Goal: Task Accomplishment & Management: Use online tool/utility

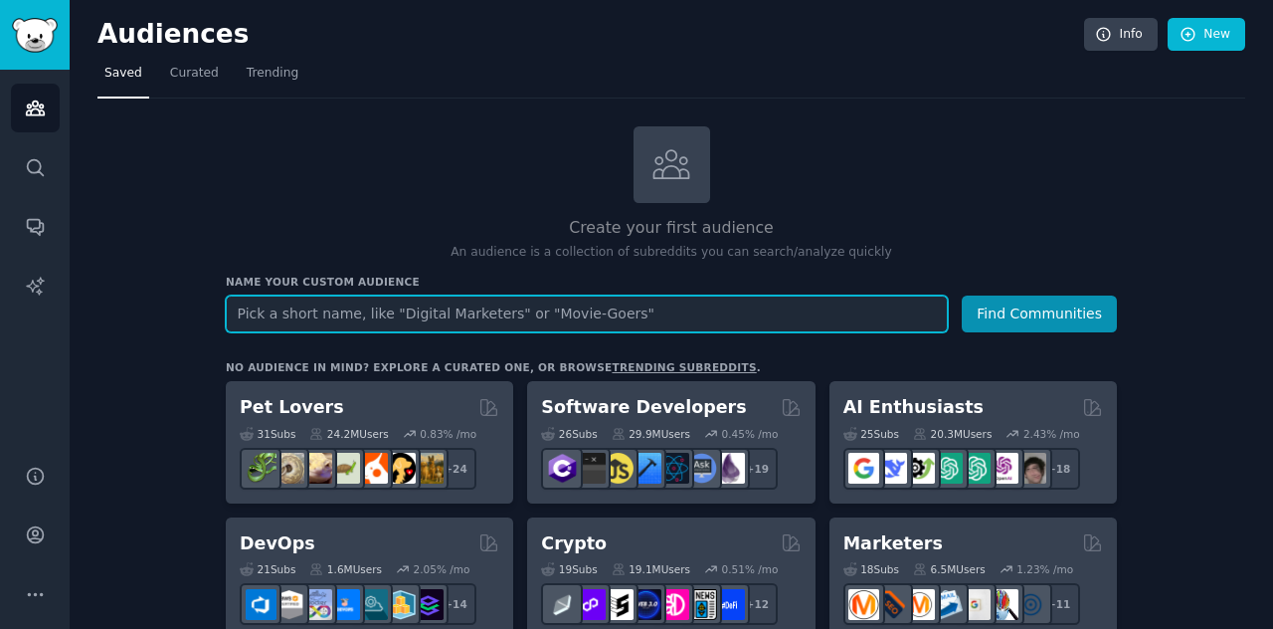
click at [388, 311] on input "text" at bounding box center [587, 313] width 722 height 37
type input "o"
type input "O"
type input "wants outsourcing"
click at [962, 295] on button "Find Communities" at bounding box center [1039, 313] width 155 height 37
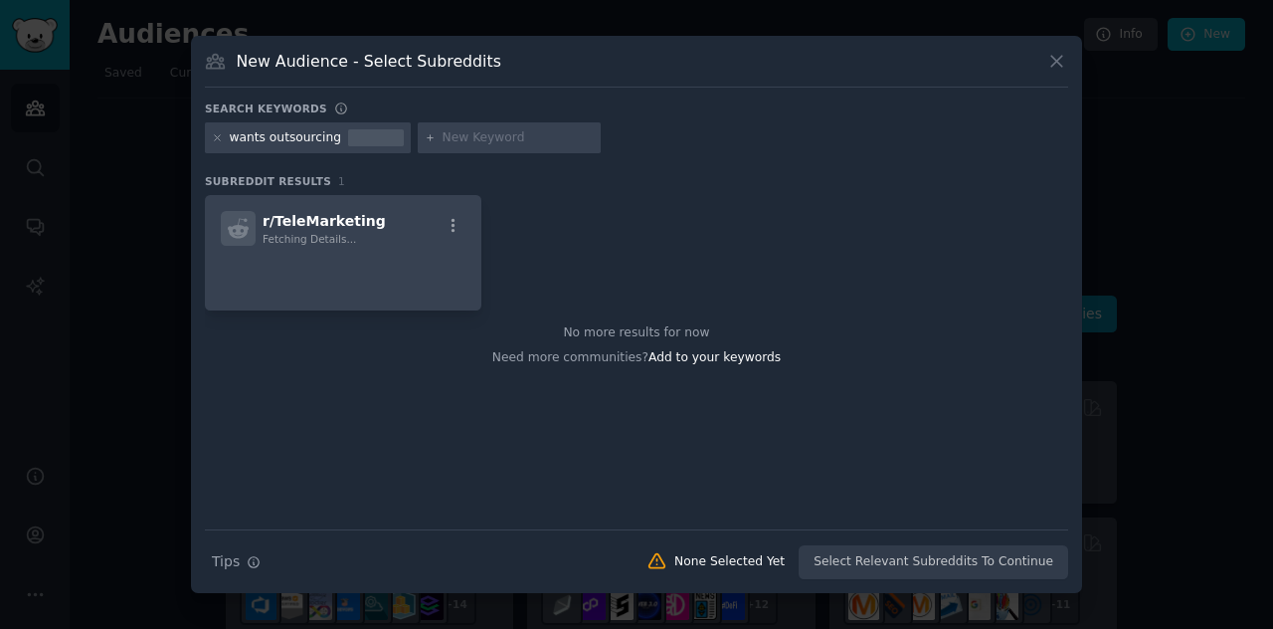
click at [394, 413] on div "r/ TeleMarketing Fetching Details... No more results for now Need more communit…" at bounding box center [636, 362] width 863 height 334
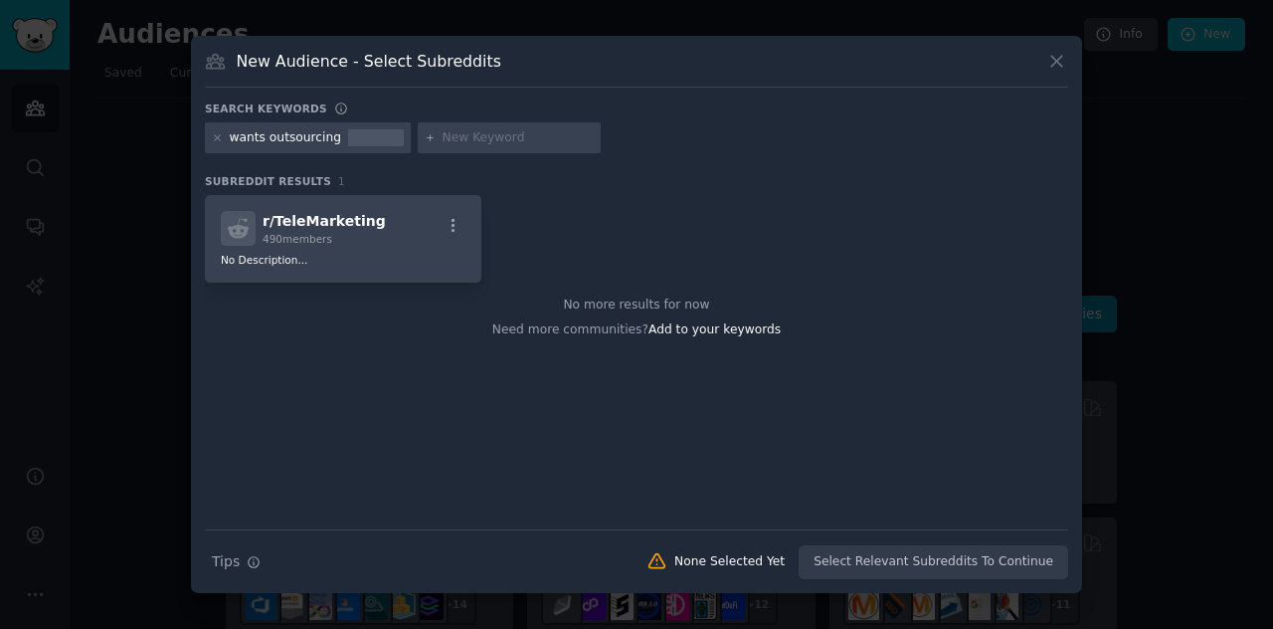
click at [513, 137] on input "text" at bounding box center [518, 138] width 151 height 18
click at [219, 135] on icon at bounding box center [217, 137] width 5 height 5
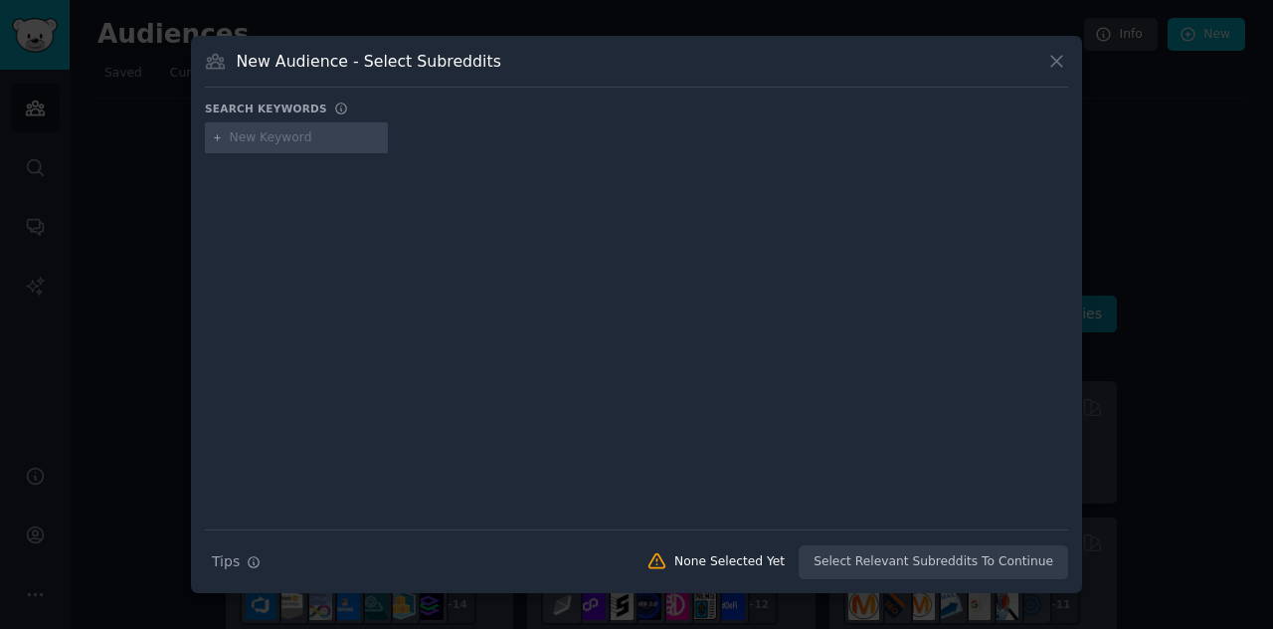
click at [308, 136] on input "text" at bounding box center [305, 138] width 151 height 18
type input "White label"
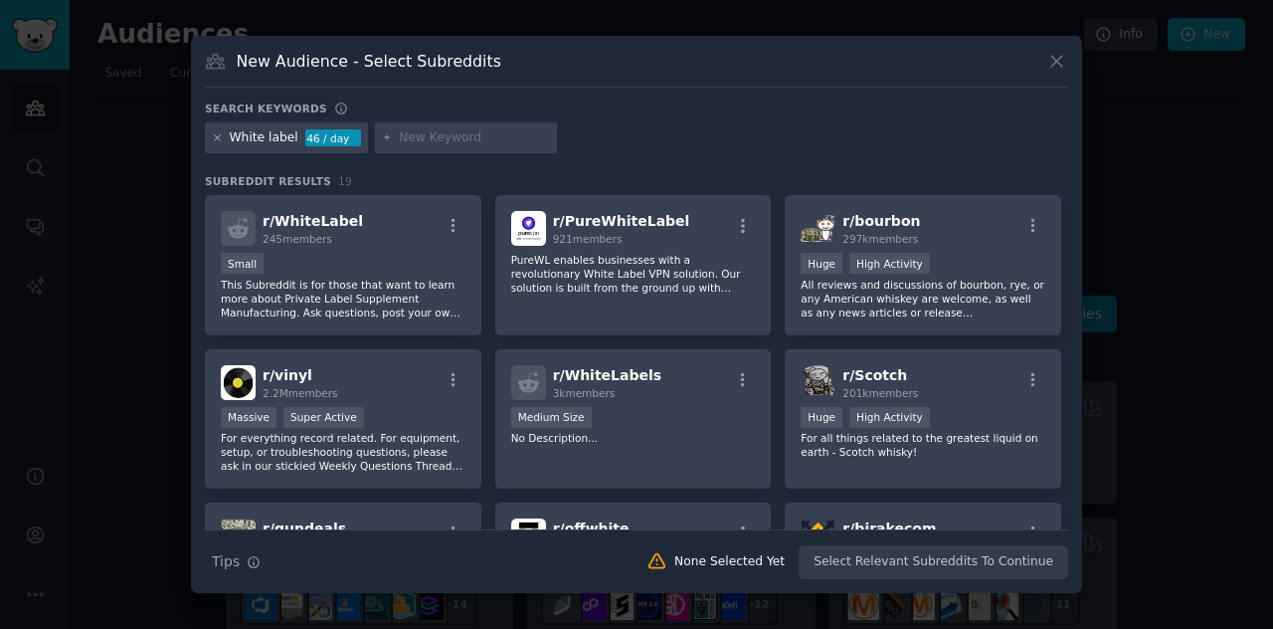
click at [215, 137] on icon at bounding box center [217, 137] width 11 height 11
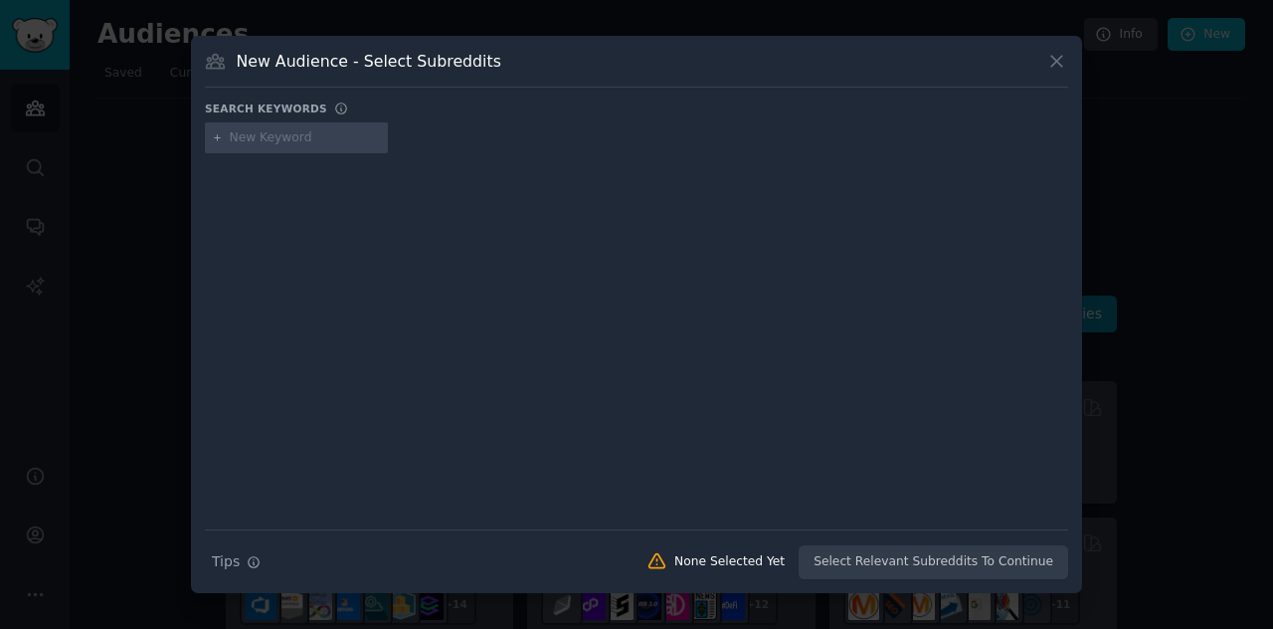
click at [249, 141] on input "text" at bounding box center [305, 138] width 151 height 18
type input "S"
type input "Digital marketing white labee"
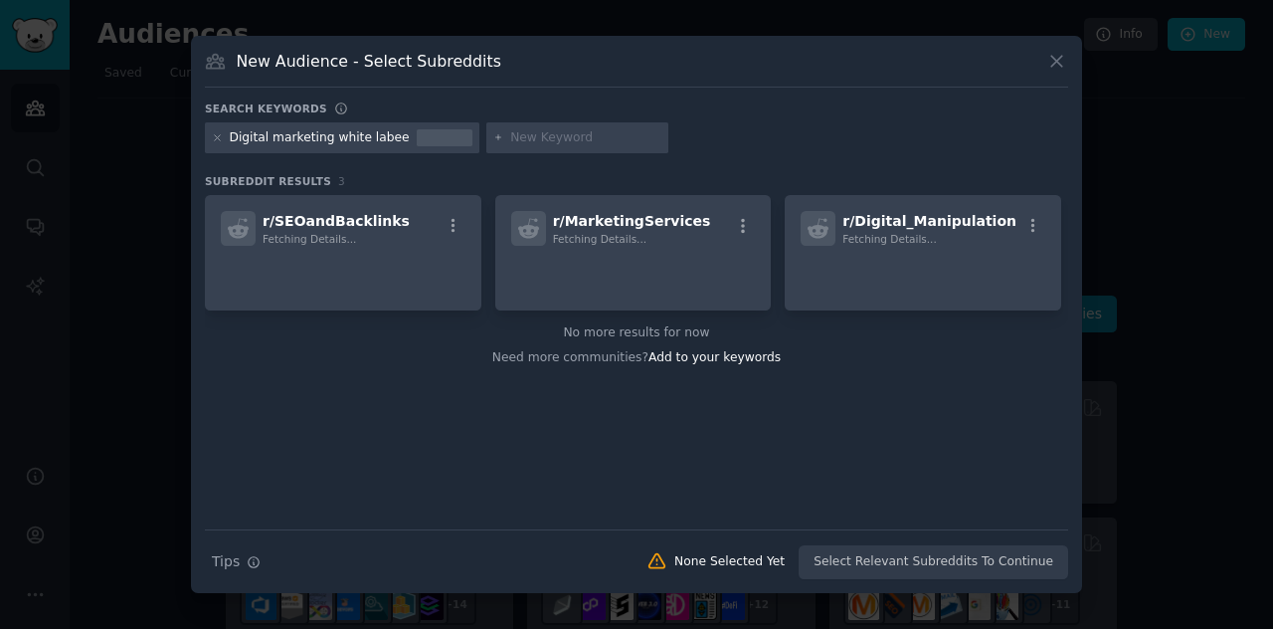
click at [471, 418] on div "r/ SEOandBacklinks Fetching Details... r/ MarketingServices Fetching Details...…" at bounding box center [636, 362] width 863 height 334
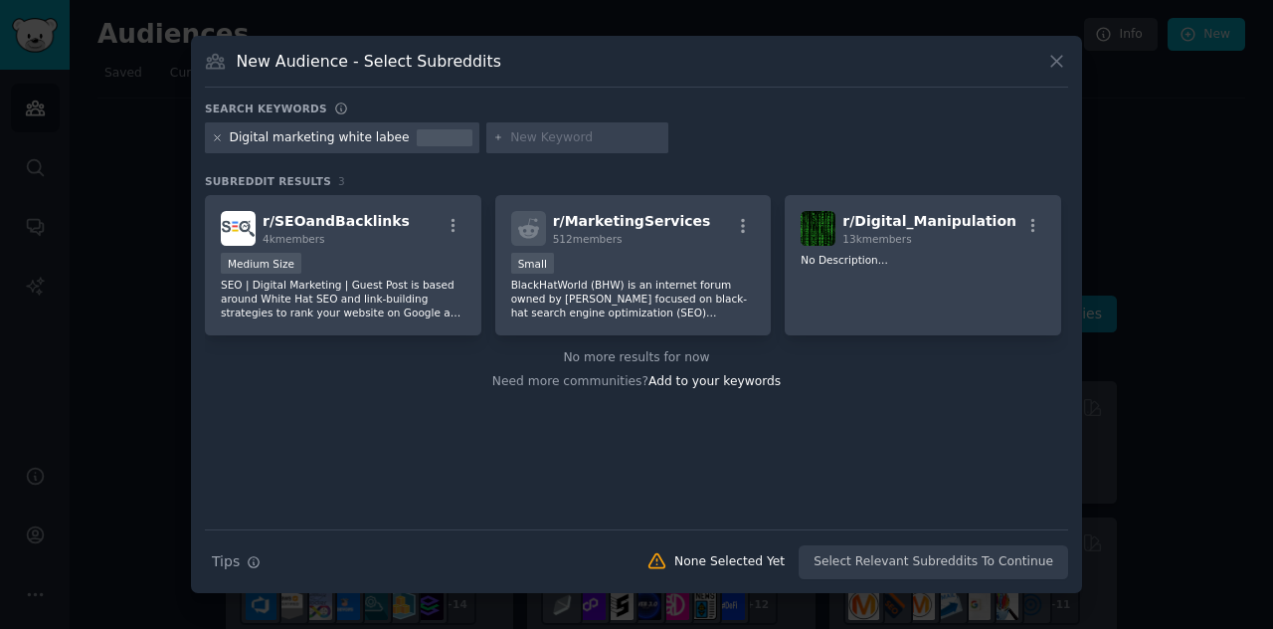
click at [220, 134] on icon at bounding box center [217, 137] width 11 height 11
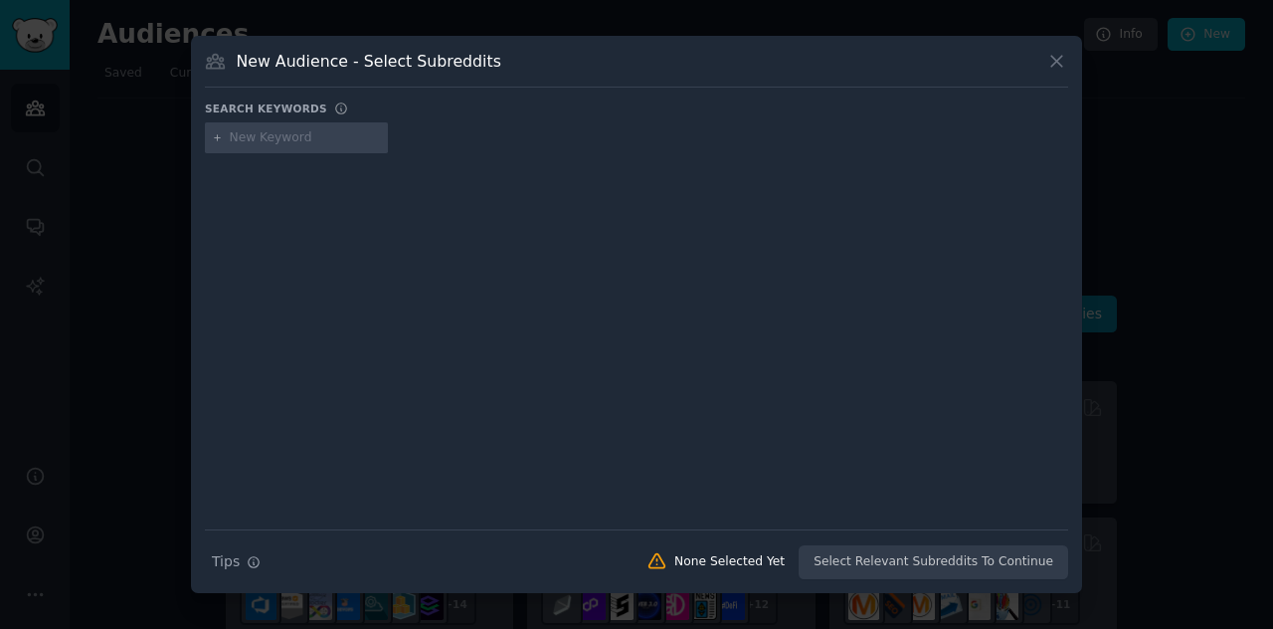
click at [222, 134] on icon at bounding box center [217, 137] width 11 height 11
click at [260, 133] on input "text" at bounding box center [305, 138] width 151 height 18
type input "offshare"
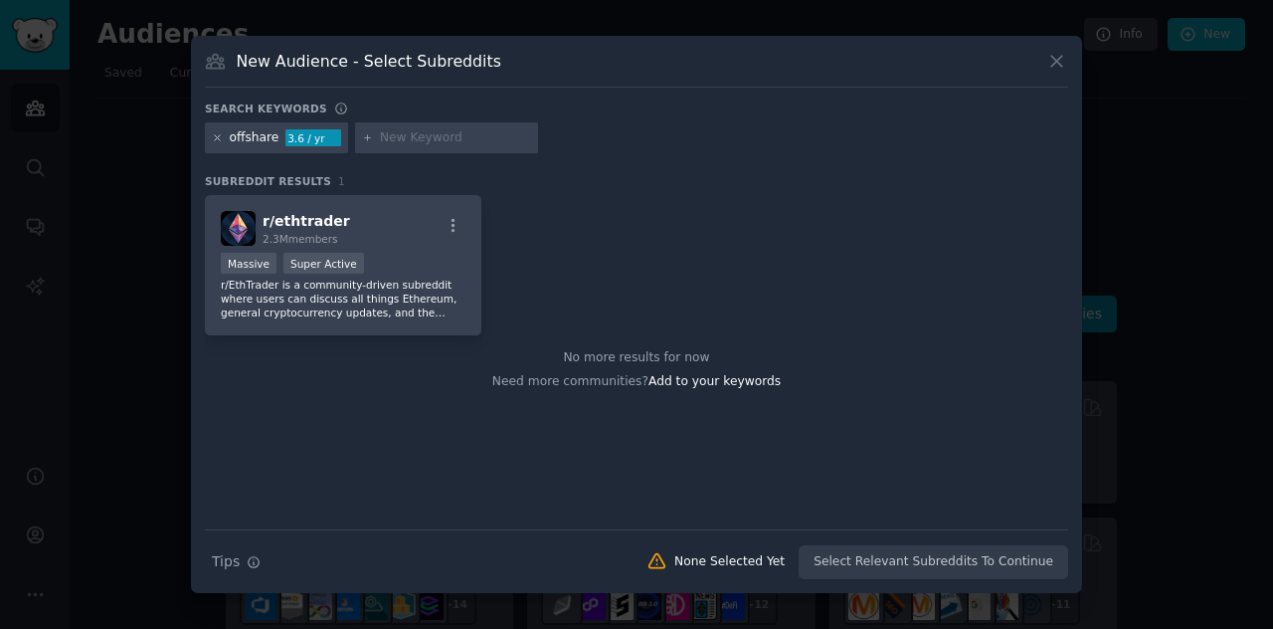
click at [221, 136] on icon at bounding box center [217, 137] width 11 height 11
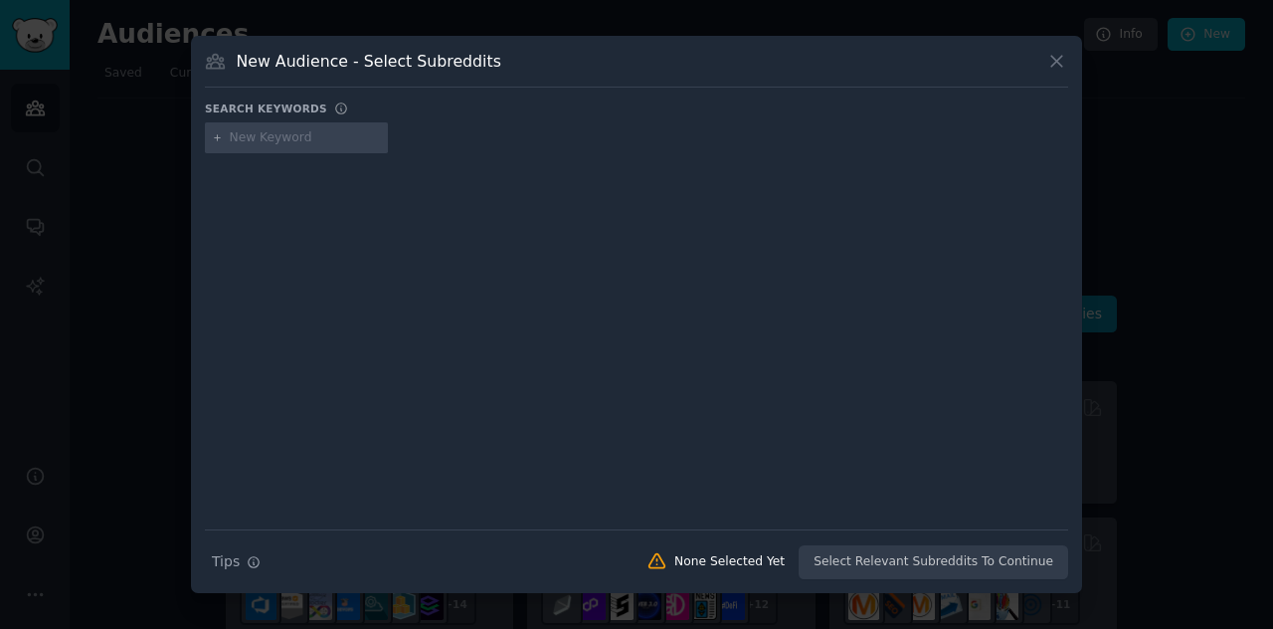
click at [230, 136] on input "text" at bounding box center [305, 138] width 151 height 18
type input "offshore"
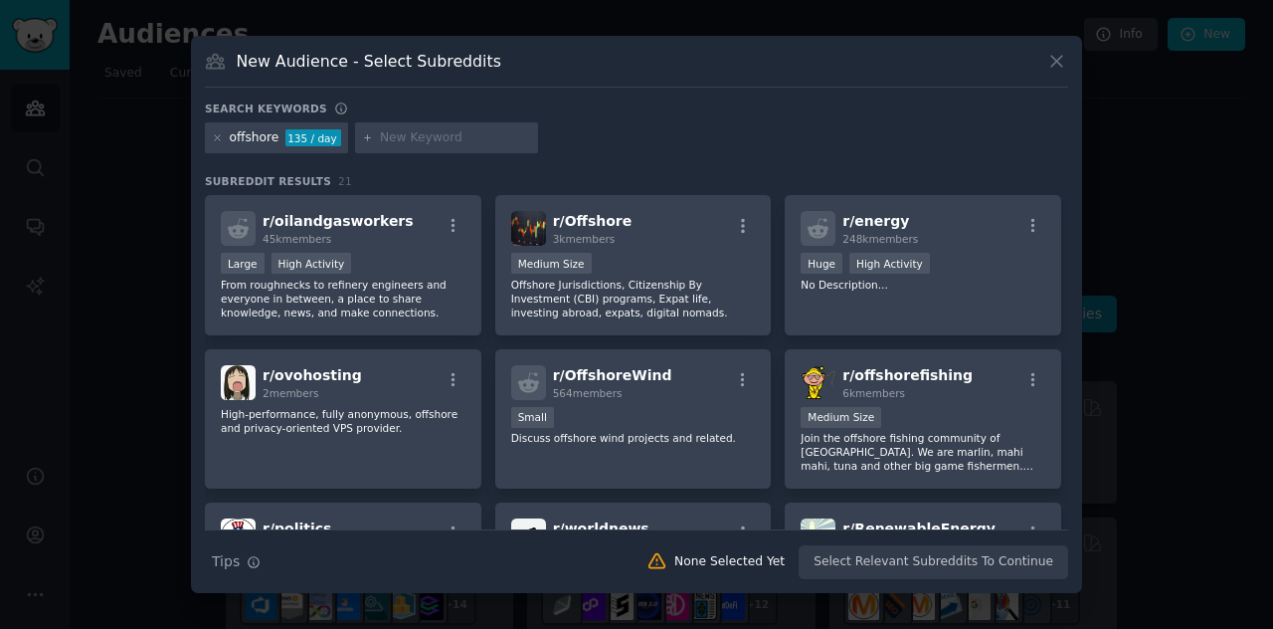
click at [265, 132] on div "offshore" at bounding box center [255, 138] width 50 height 18
click at [266, 136] on div "offshore" at bounding box center [255, 138] width 50 height 18
click at [414, 116] on div "Search keywords" at bounding box center [636, 111] width 863 height 21
click at [392, 134] on input "text" at bounding box center [455, 138] width 151 height 18
type input "[GEOGRAPHIC_DATA]"
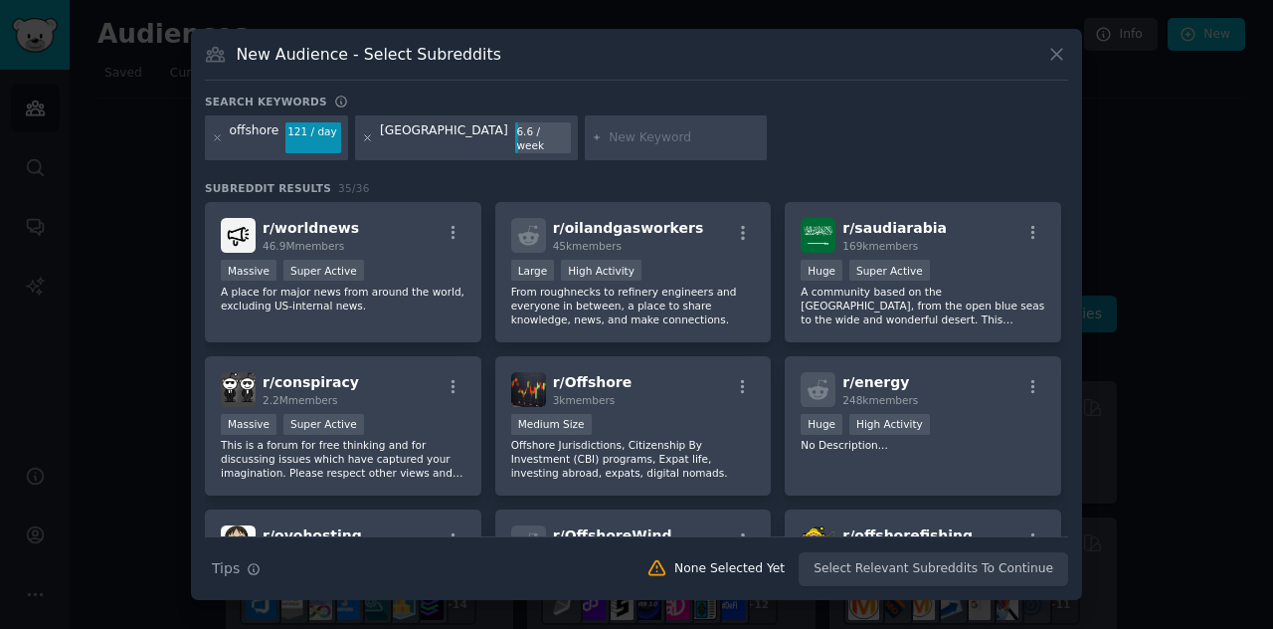
click at [364, 136] on icon at bounding box center [367, 137] width 11 height 11
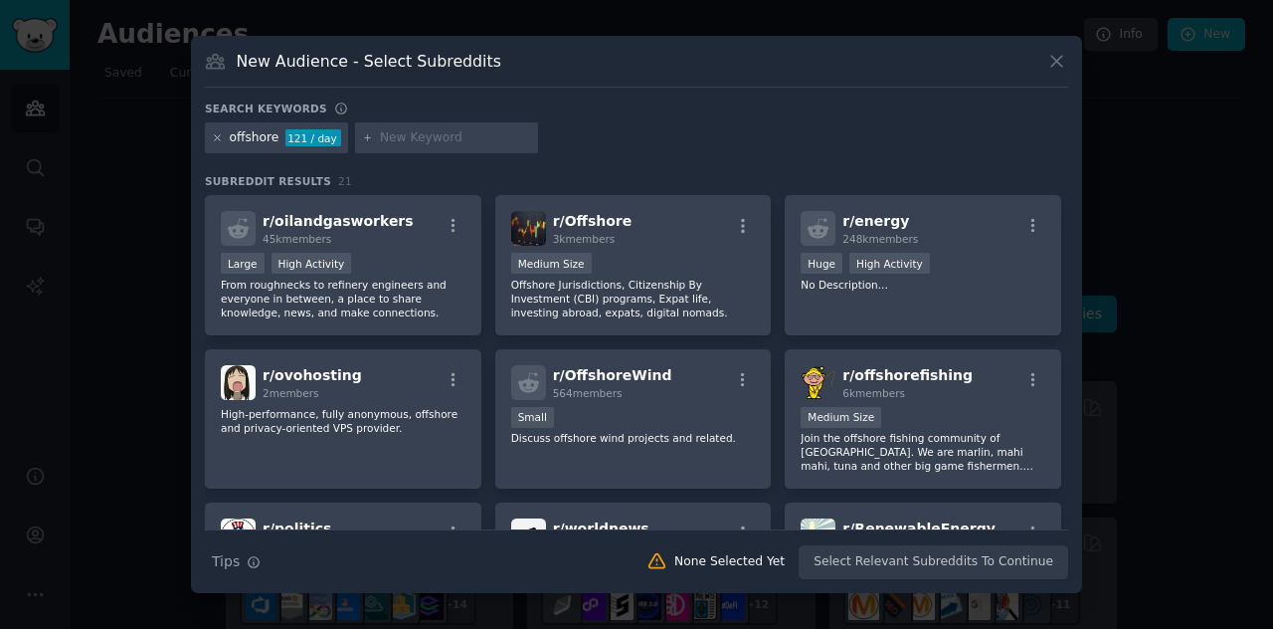
click at [219, 140] on icon at bounding box center [217, 137] width 11 height 11
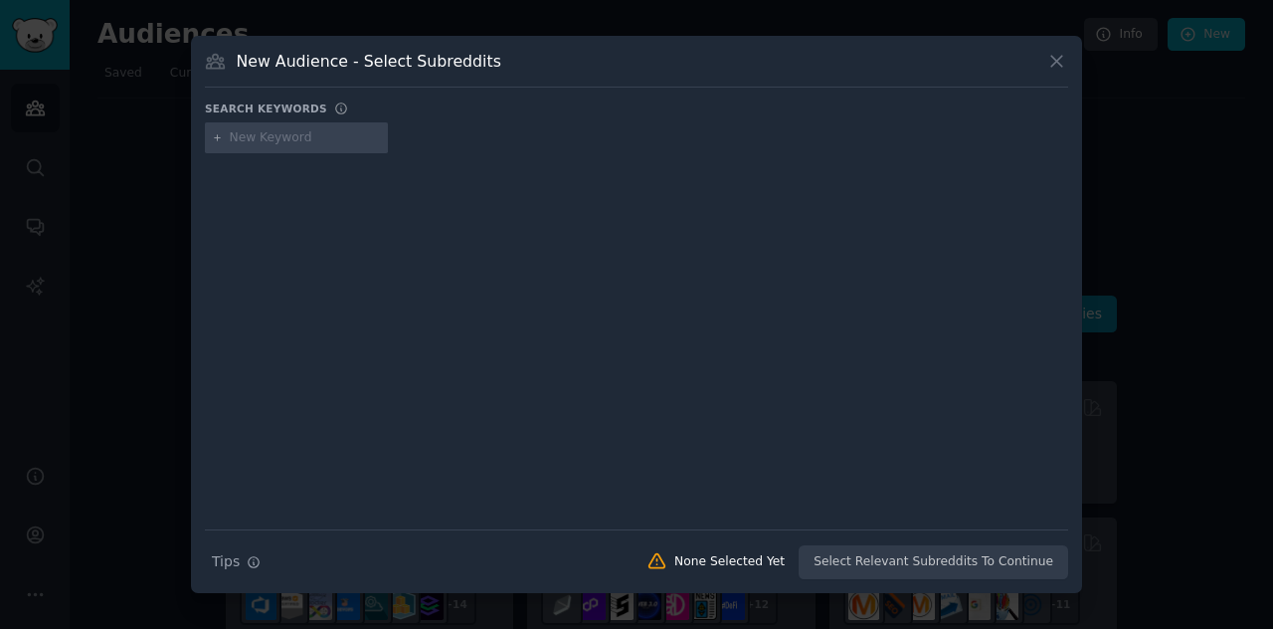
click at [272, 129] on input "text" at bounding box center [305, 138] width 151 height 18
type input "[GEOGRAPHIC_DATA]"
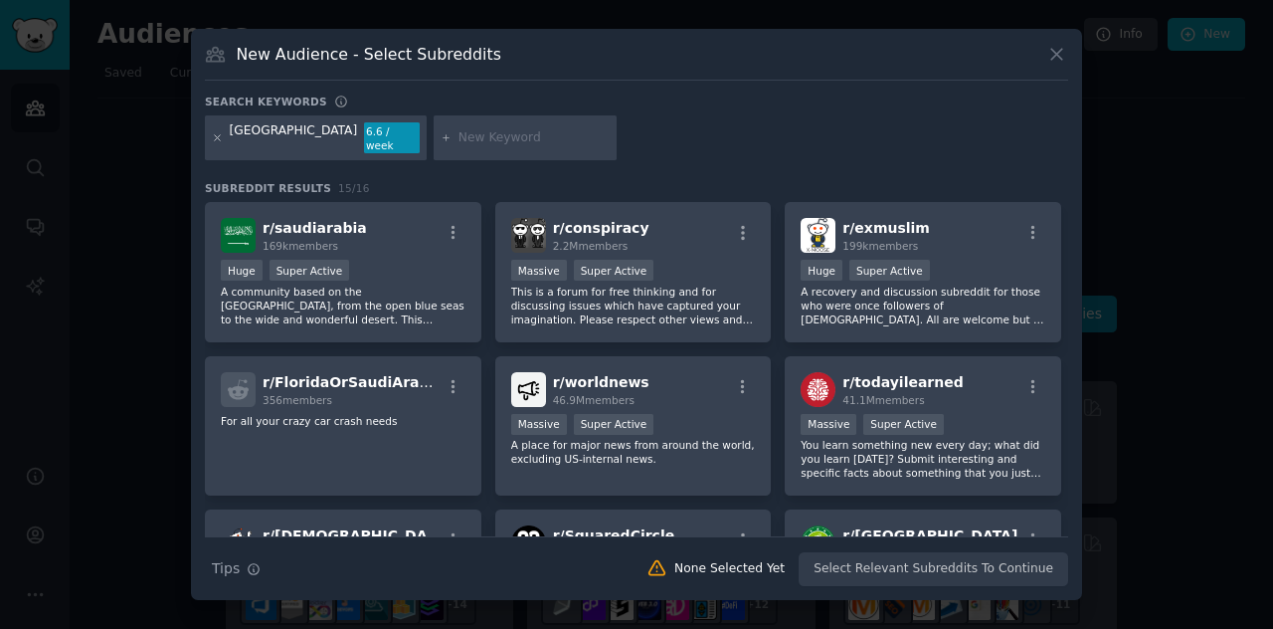
click at [217, 140] on icon at bounding box center [217, 137] width 11 height 11
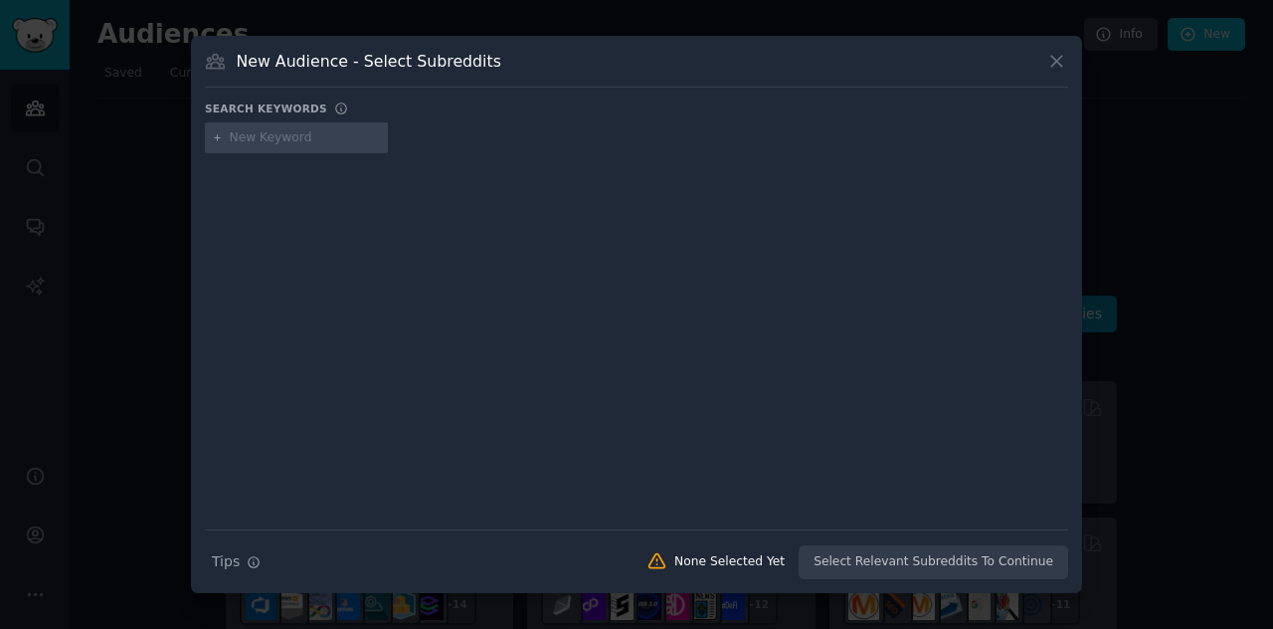
click at [294, 129] on input "text" at bounding box center [305, 138] width 151 height 18
type input "احتاج شركت تسويق"
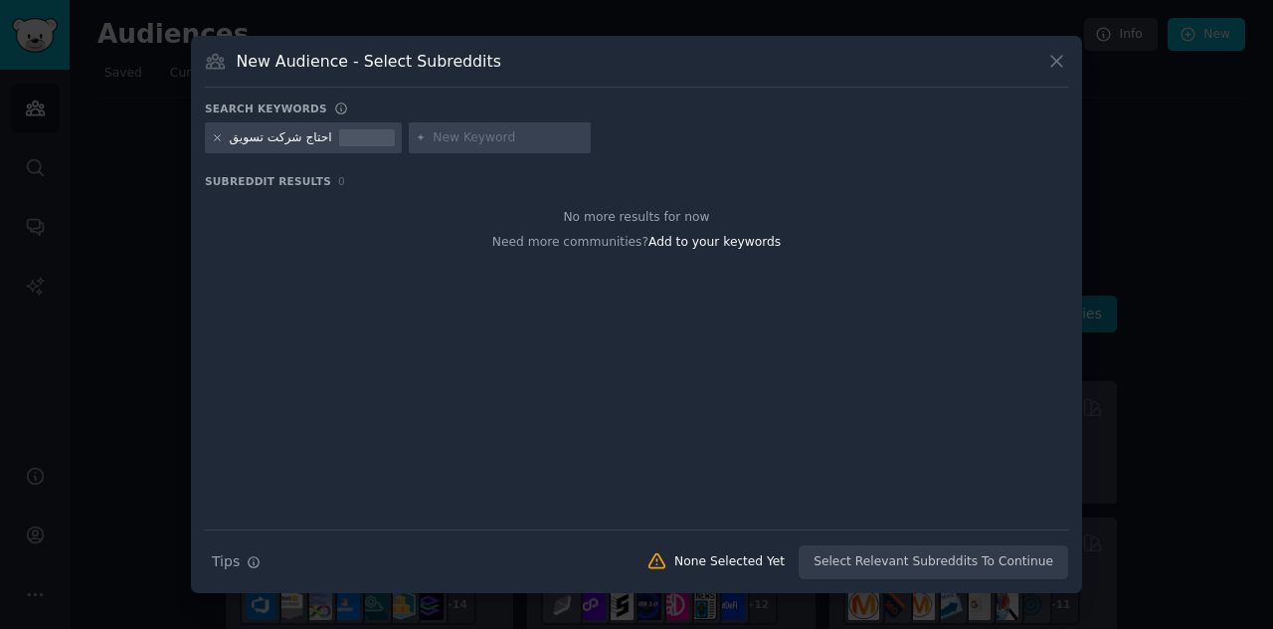
click at [213, 134] on icon at bounding box center [217, 137] width 11 height 11
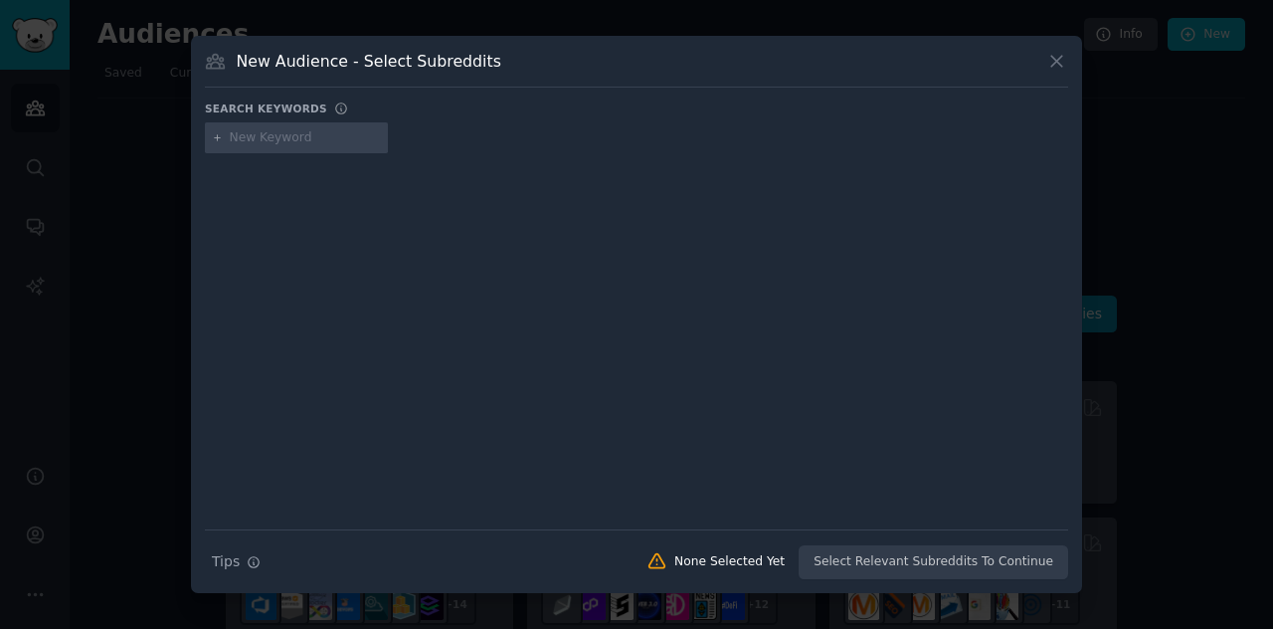
click at [266, 140] on input "text" at bounding box center [305, 138] width 151 height 18
type input "شركت تسويق"
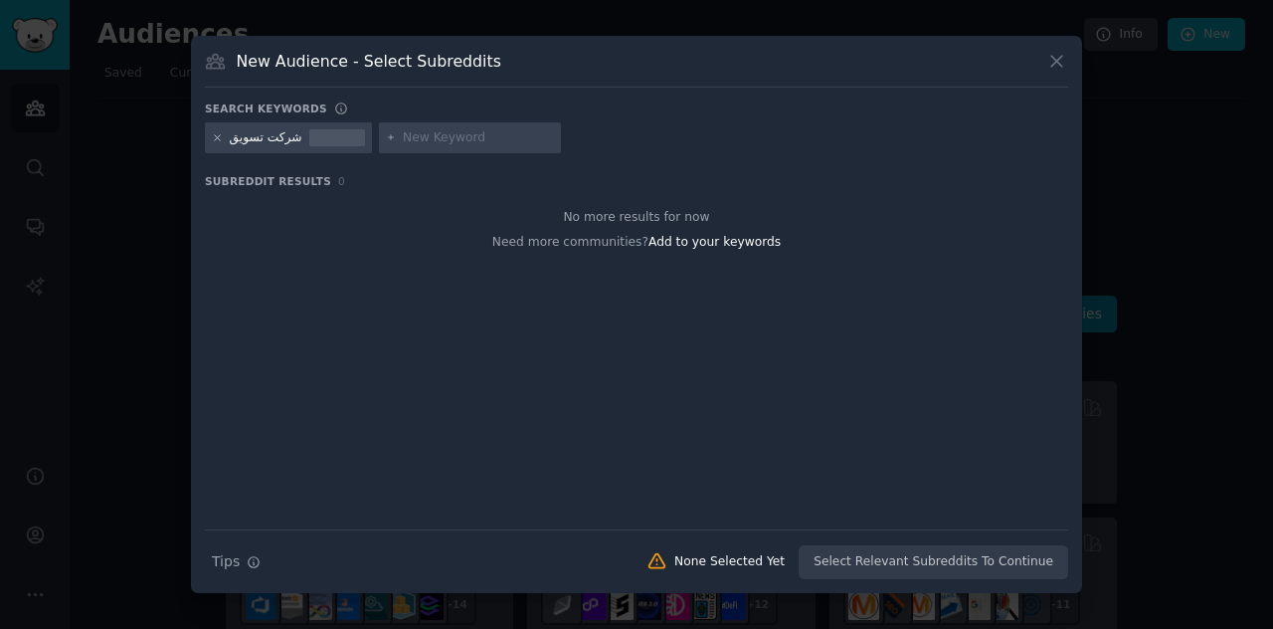
click at [213, 138] on icon at bounding box center [217, 137] width 11 height 11
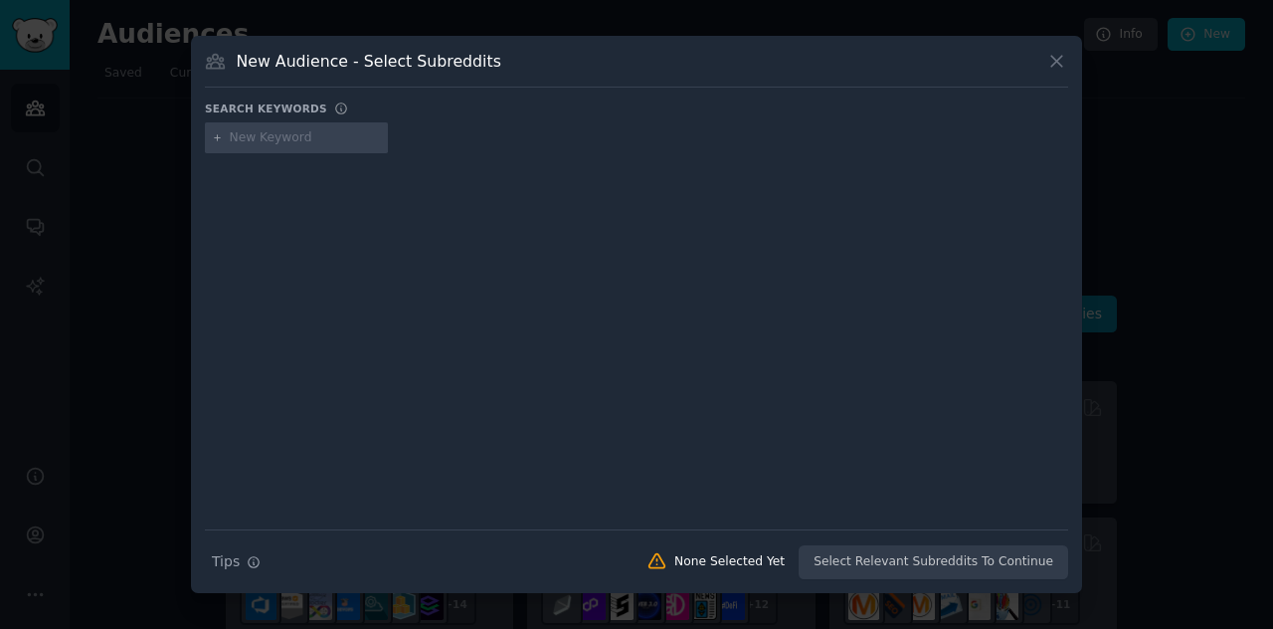
click at [276, 144] on input "text" at bounding box center [305, 138] width 151 height 18
type input "التسويق"
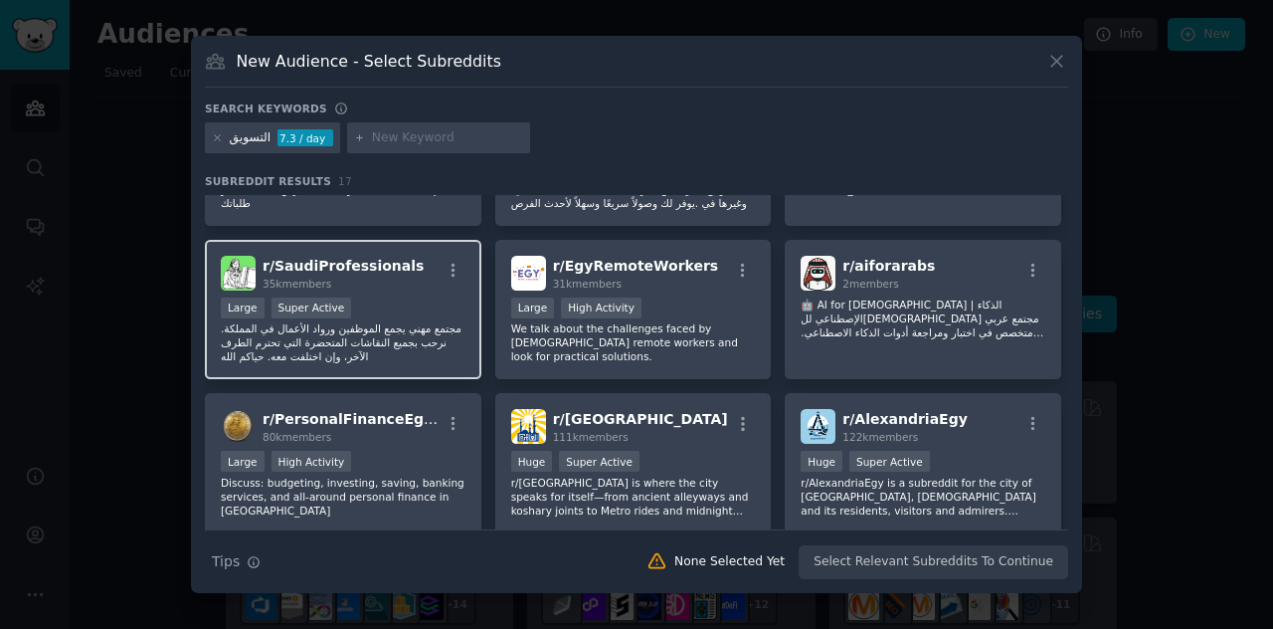
scroll to position [73, 0]
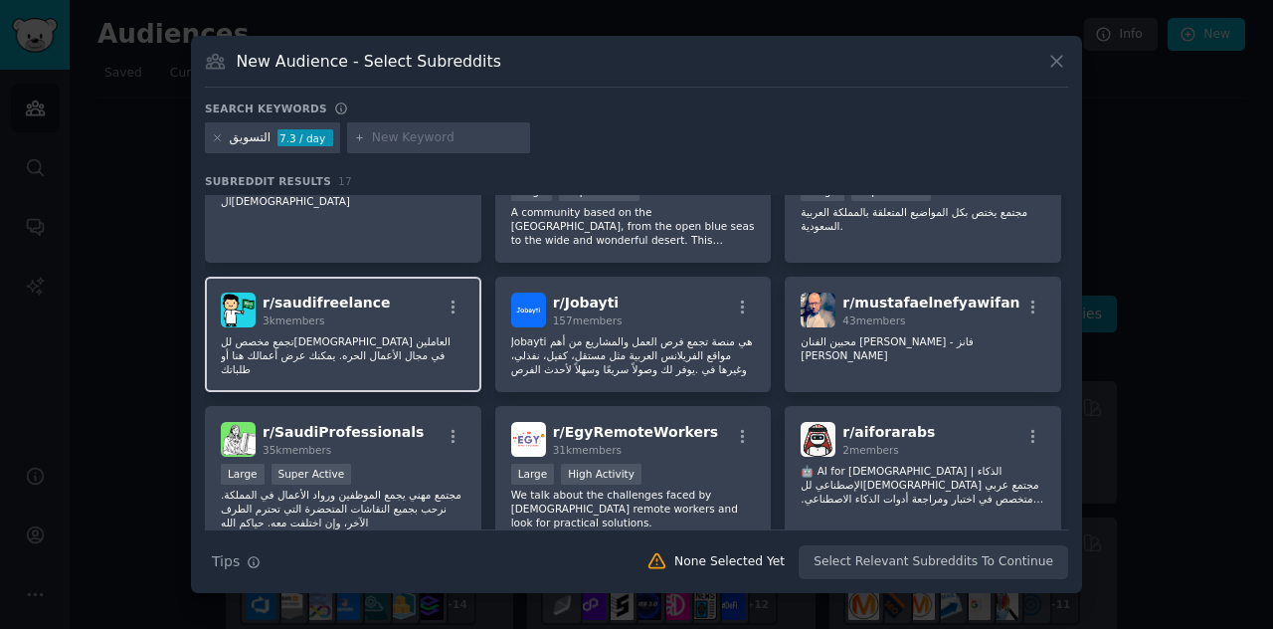
click at [442, 349] on p "تجمع مخصص لل[DEMOGRAPHIC_DATA] العاملين في مجال الأعمال الحره. يمكنك عرض أعمالك…" at bounding box center [343, 355] width 245 height 42
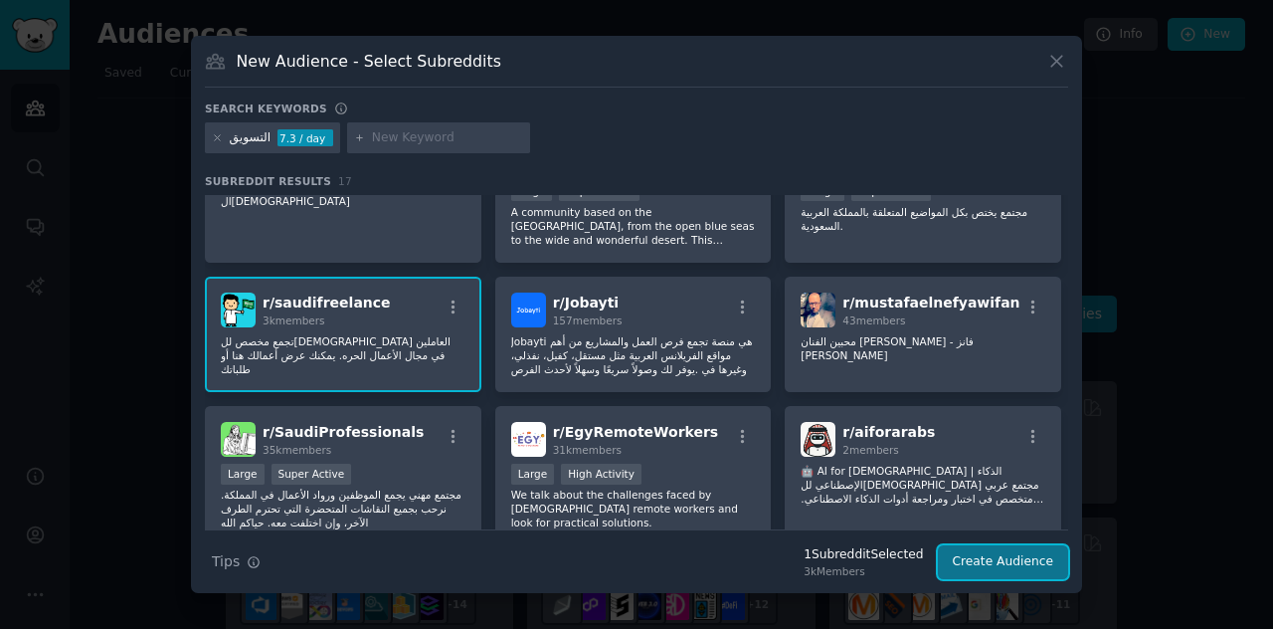
click at [1037, 557] on button "Create Audience" at bounding box center [1003, 562] width 131 height 34
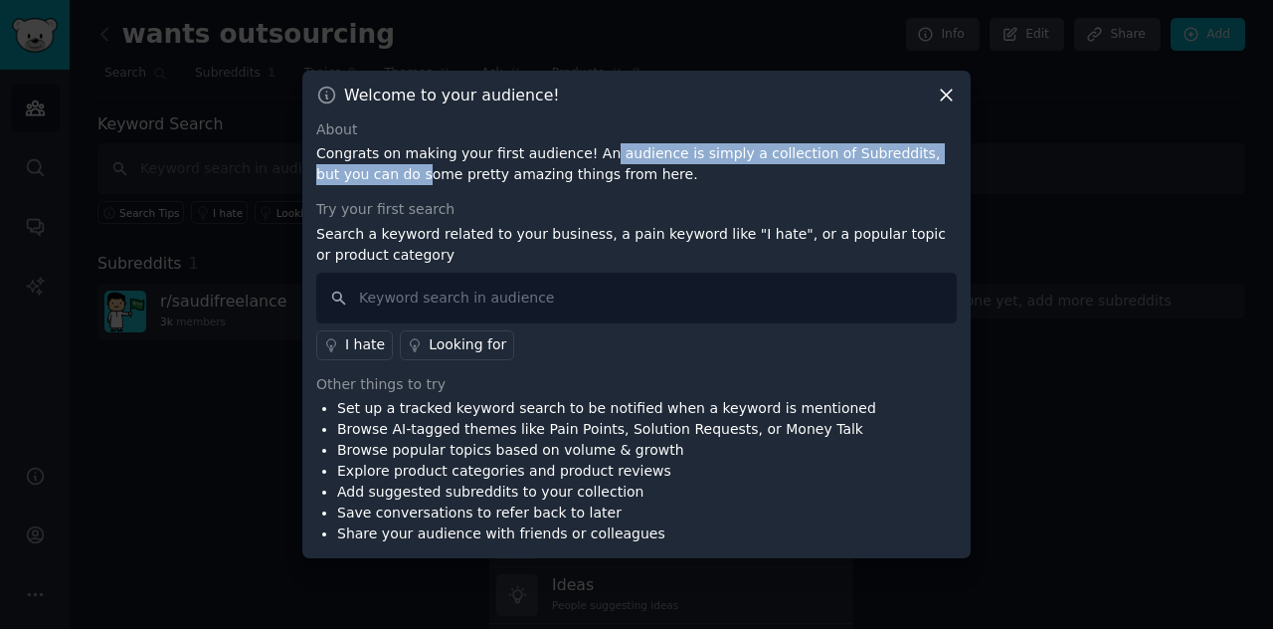
drag, startPoint x: 339, startPoint y: 168, endPoint x: 582, endPoint y: 160, distance: 242.9
click at [582, 160] on p "Congrats on making your first audience! An audience is simply a collection of S…" at bounding box center [636, 164] width 641 height 42
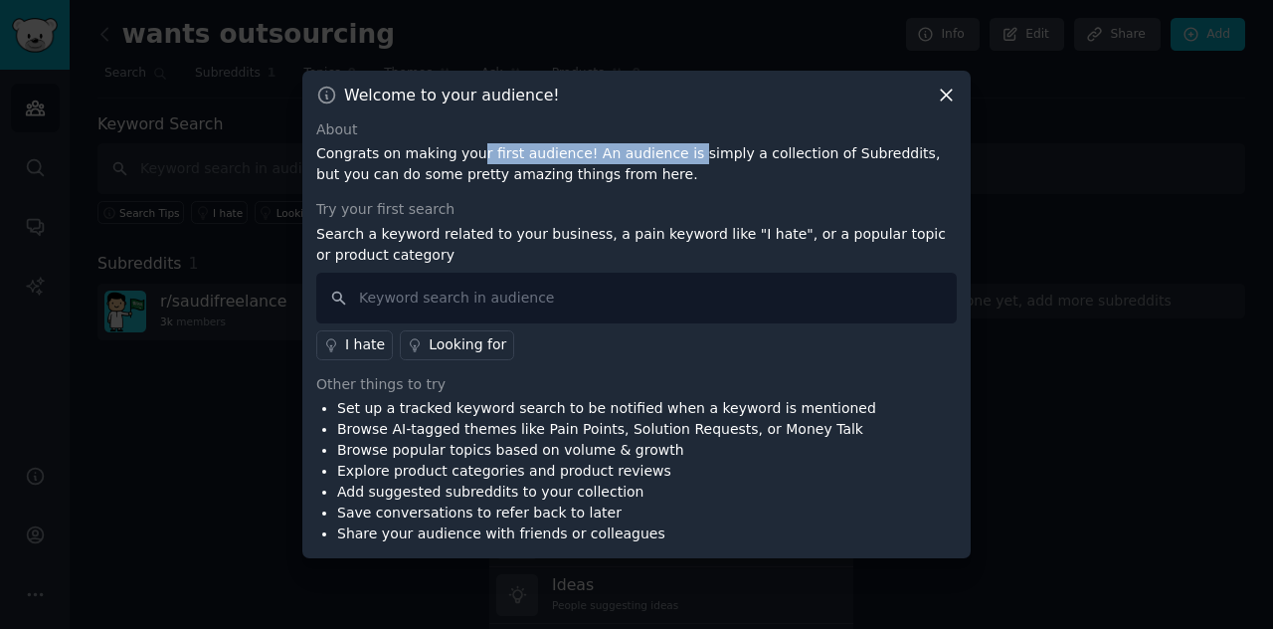
drag, startPoint x: 464, startPoint y: 148, endPoint x: 660, endPoint y: 155, distance: 196.1
click at [660, 155] on p "Congrats on making your first audience! An audience is simply a collection of S…" at bounding box center [636, 164] width 641 height 42
click at [649, 151] on p "Congrats on making your first audience! An audience is simply a collection of S…" at bounding box center [636, 164] width 641 height 42
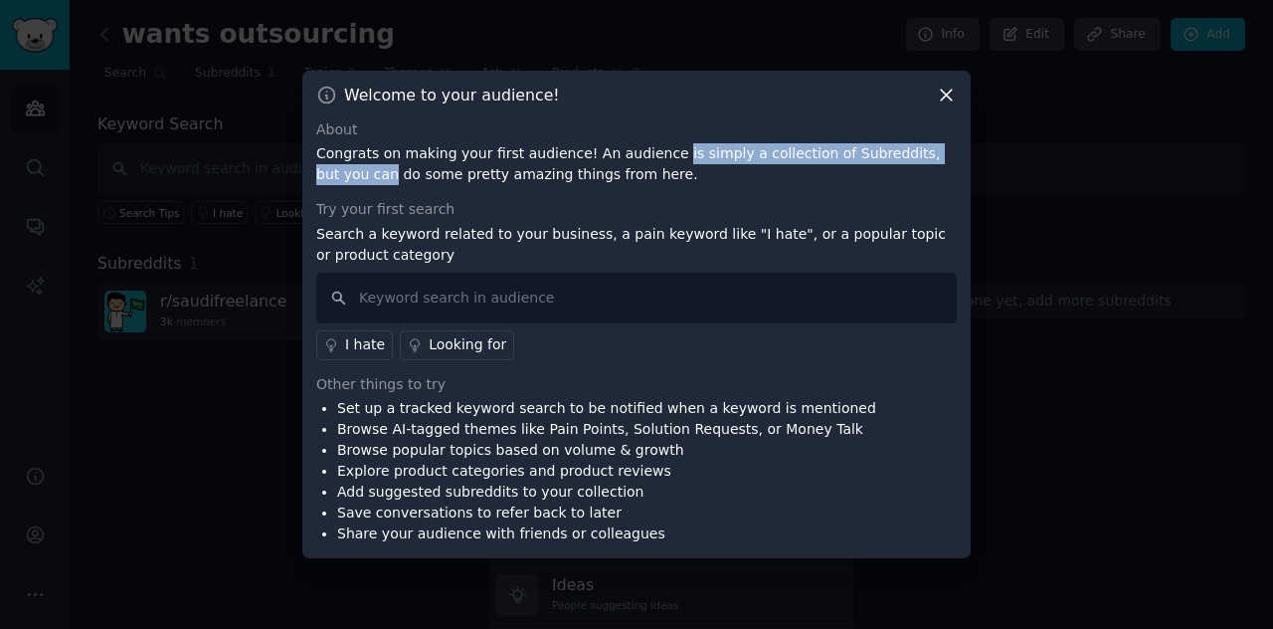
drag, startPoint x: 649, startPoint y: 151, endPoint x: 918, endPoint y: 156, distance: 269.6
click at [918, 156] on p "Congrats on making your first audience! An audience is simply a collection of S…" at bounding box center [636, 164] width 641 height 42
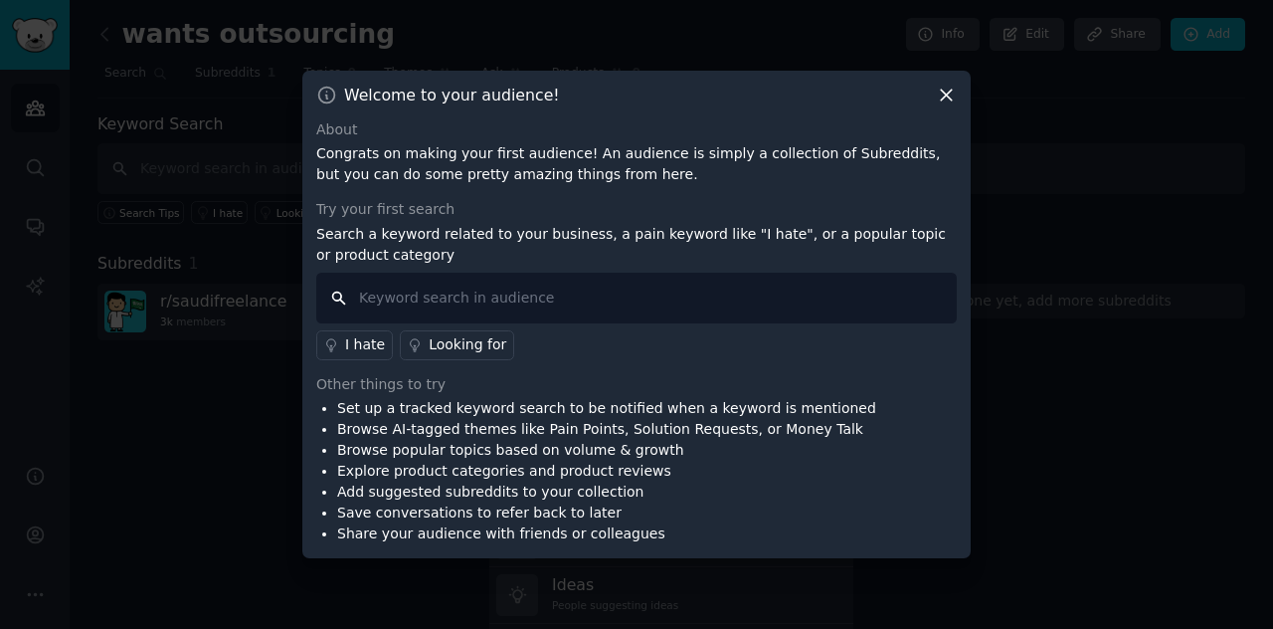
click at [507, 312] on input "text" at bounding box center [636, 298] width 641 height 51
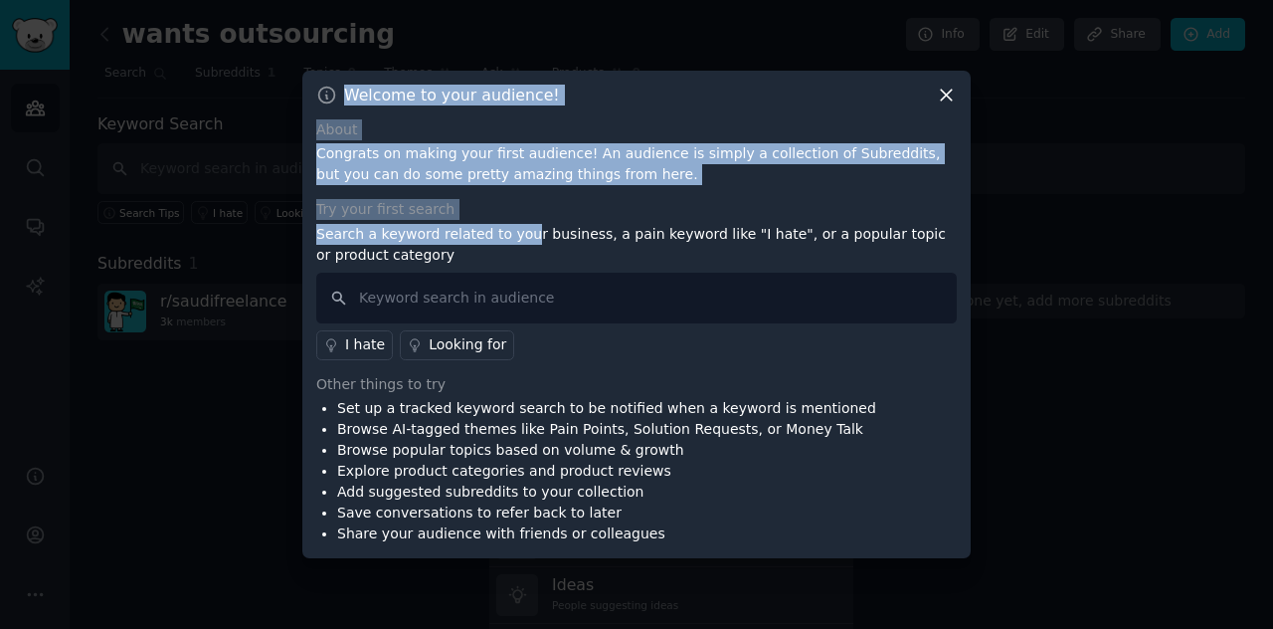
drag, startPoint x: 300, startPoint y: 223, endPoint x: 515, endPoint y: 236, distance: 215.3
click at [515, 236] on div "​ Welcome to your audience! About Congrats on making your first audience! An au…" at bounding box center [636, 314] width 1259 height 629
click at [515, 236] on p "Search a keyword related to your business, a pain keyword like "I hate", or a p…" at bounding box center [636, 245] width 641 height 42
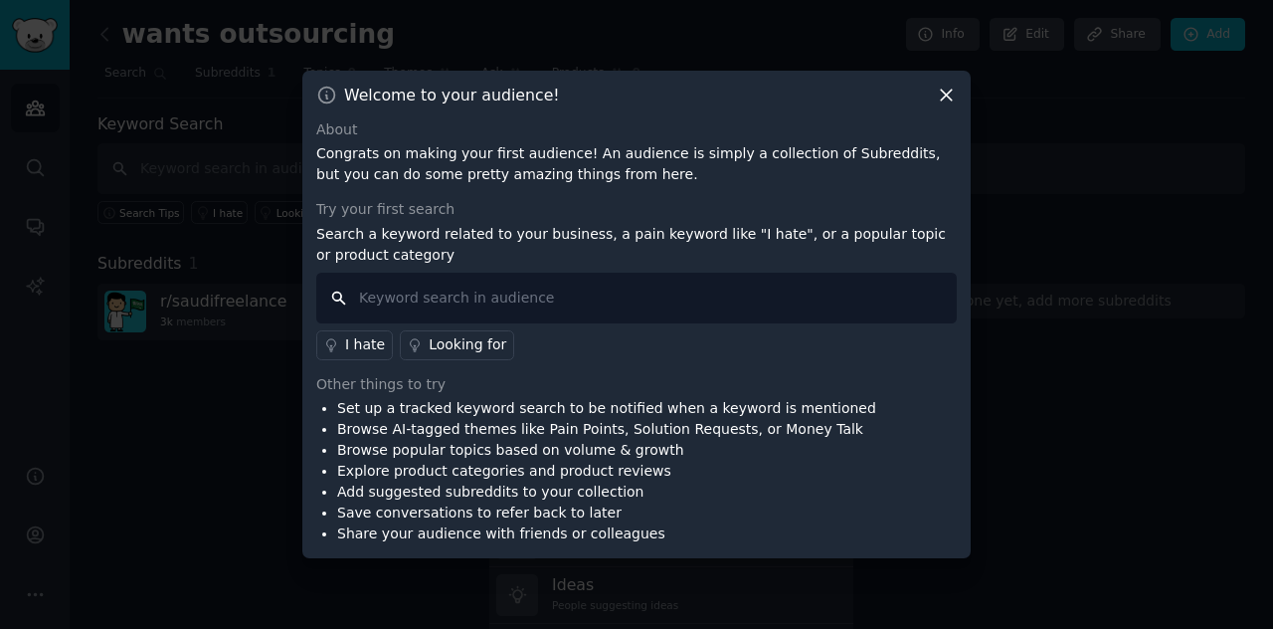
click at [640, 305] on input "text" at bounding box center [636, 298] width 641 height 51
type input "احتاج"
click at [445, 303] on input "احتاج" at bounding box center [636, 298] width 641 height 51
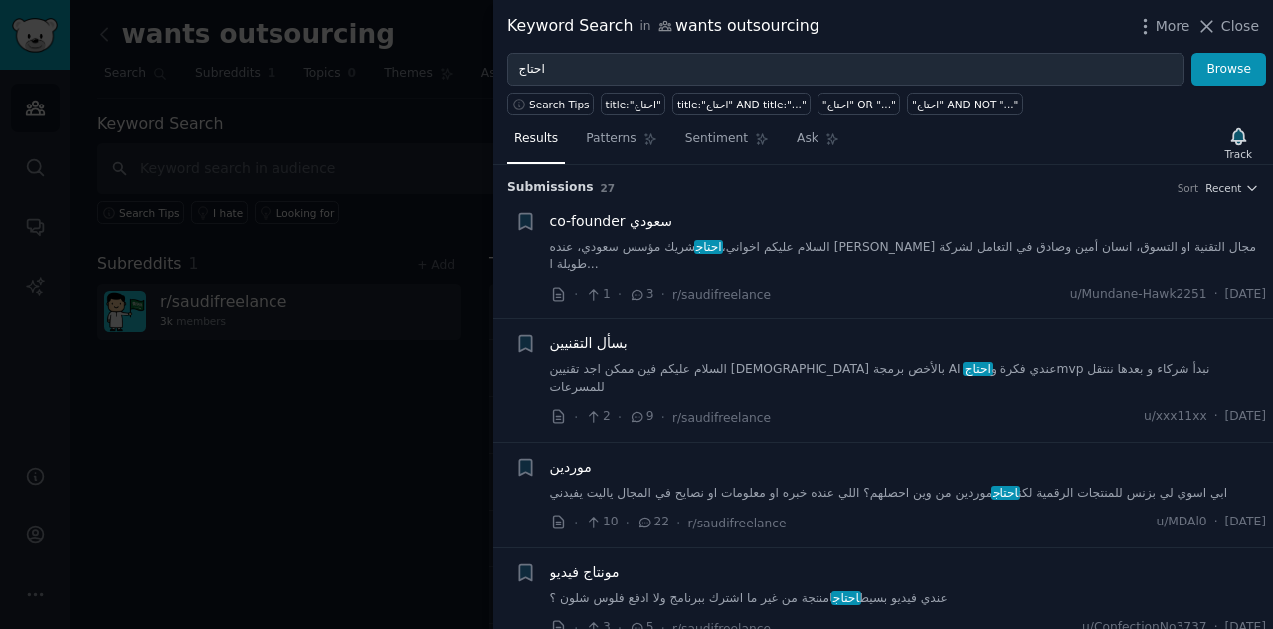
click at [955, 112] on link ""احتاج" AND NOT "..."" at bounding box center [965, 104] width 116 height 23
type input ""احتاج" AND NOT "...""
click at [1227, 186] on span "Recent" at bounding box center [1224, 188] width 36 height 14
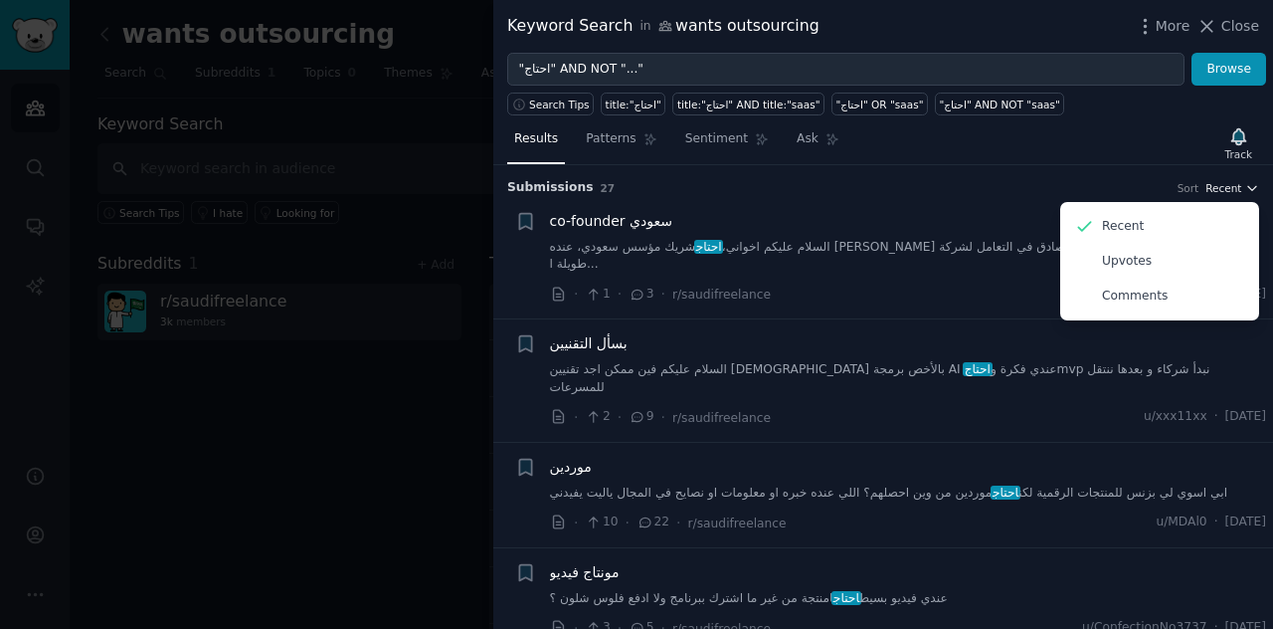
click at [1227, 186] on span "Recent" at bounding box center [1224, 188] width 36 height 14
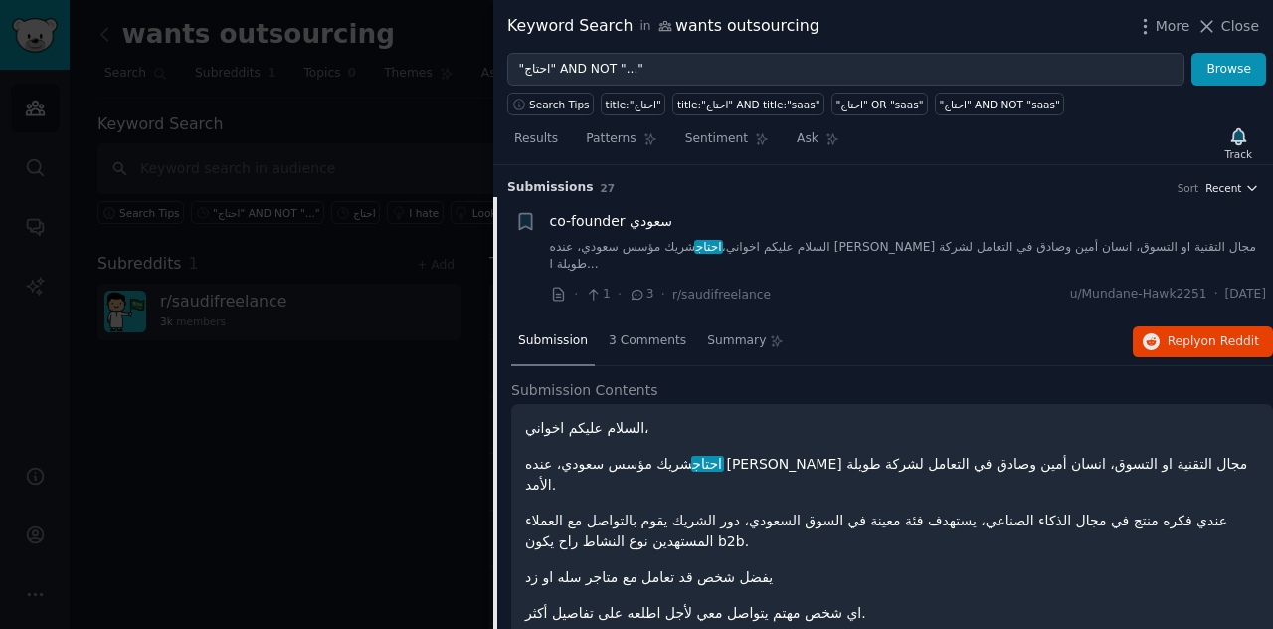
click at [1225, 187] on span "Recent" at bounding box center [1224, 188] width 36 height 14
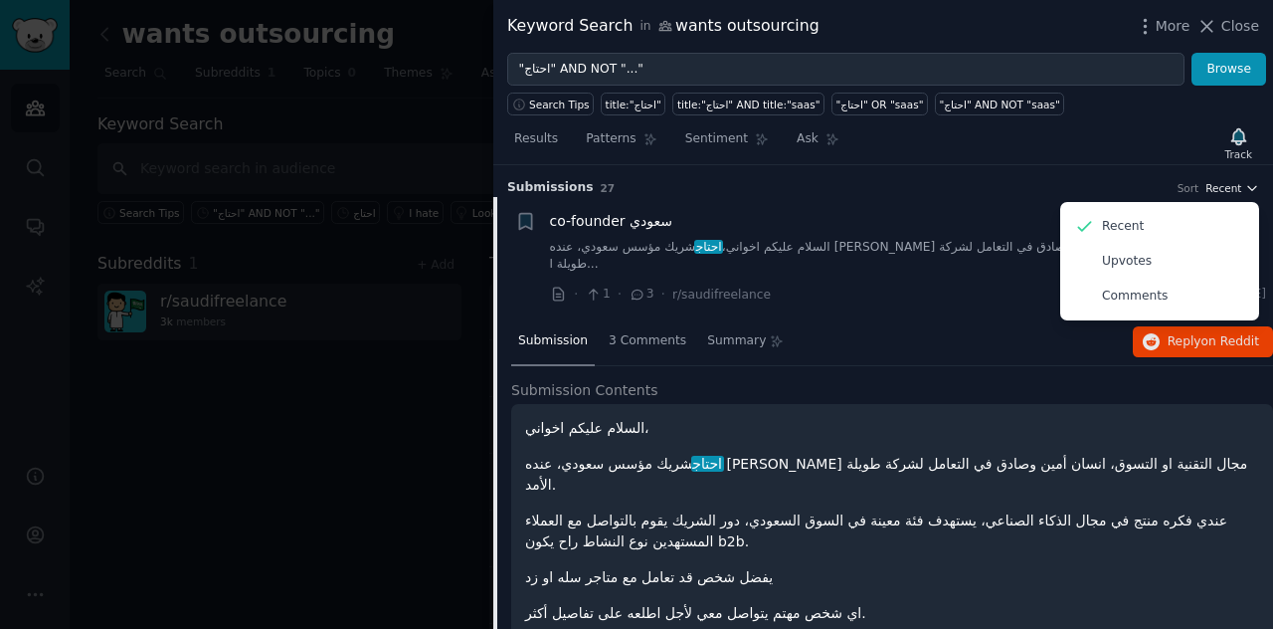
click at [1225, 187] on span "Recent" at bounding box center [1224, 188] width 36 height 14
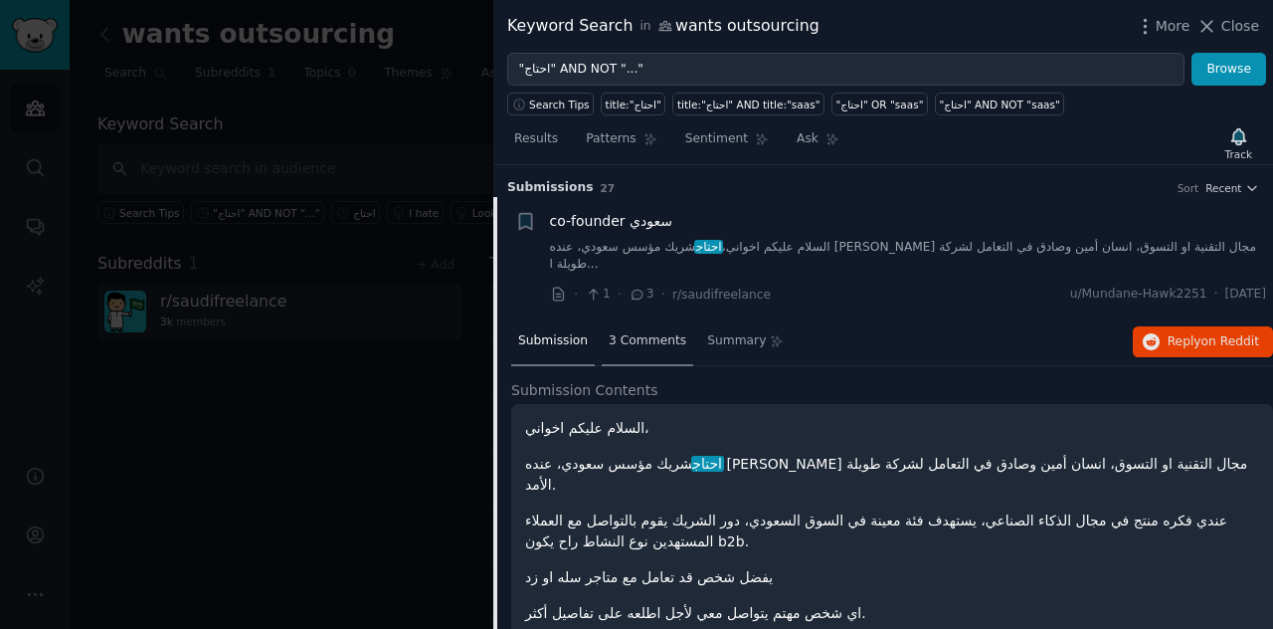
click at [644, 332] on div "3 Comments" at bounding box center [648, 342] width 92 height 48
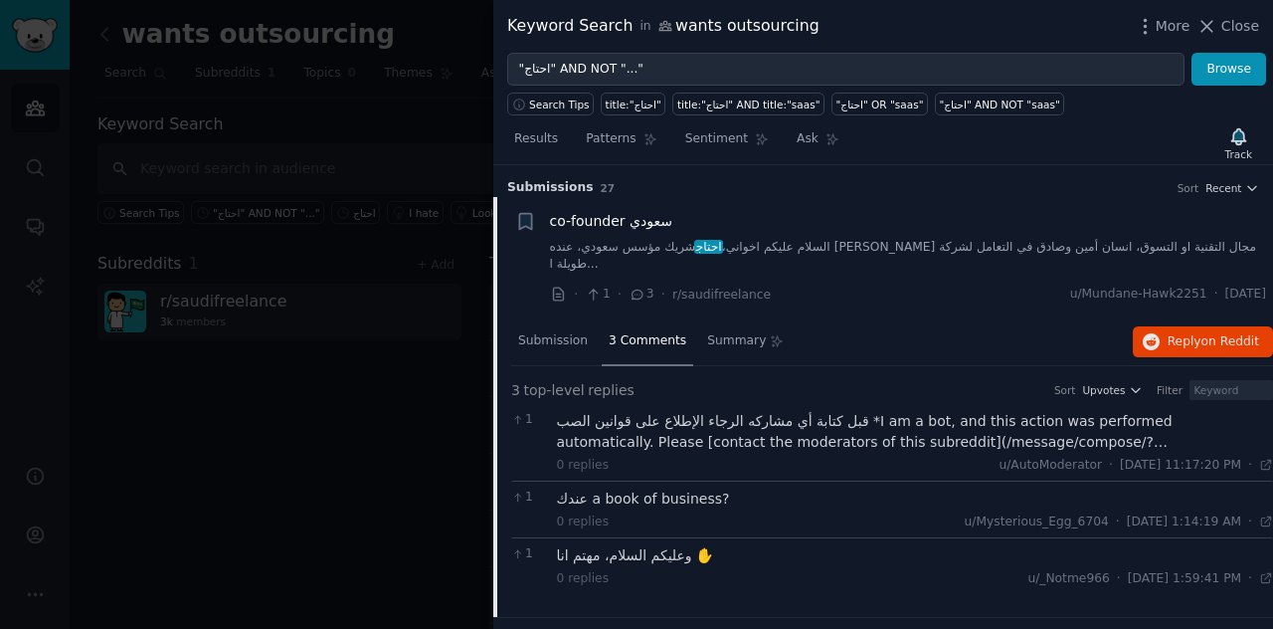
click at [1214, 179] on h3 "Submission s 27 Sort Recent" at bounding box center [883, 188] width 752 height 18
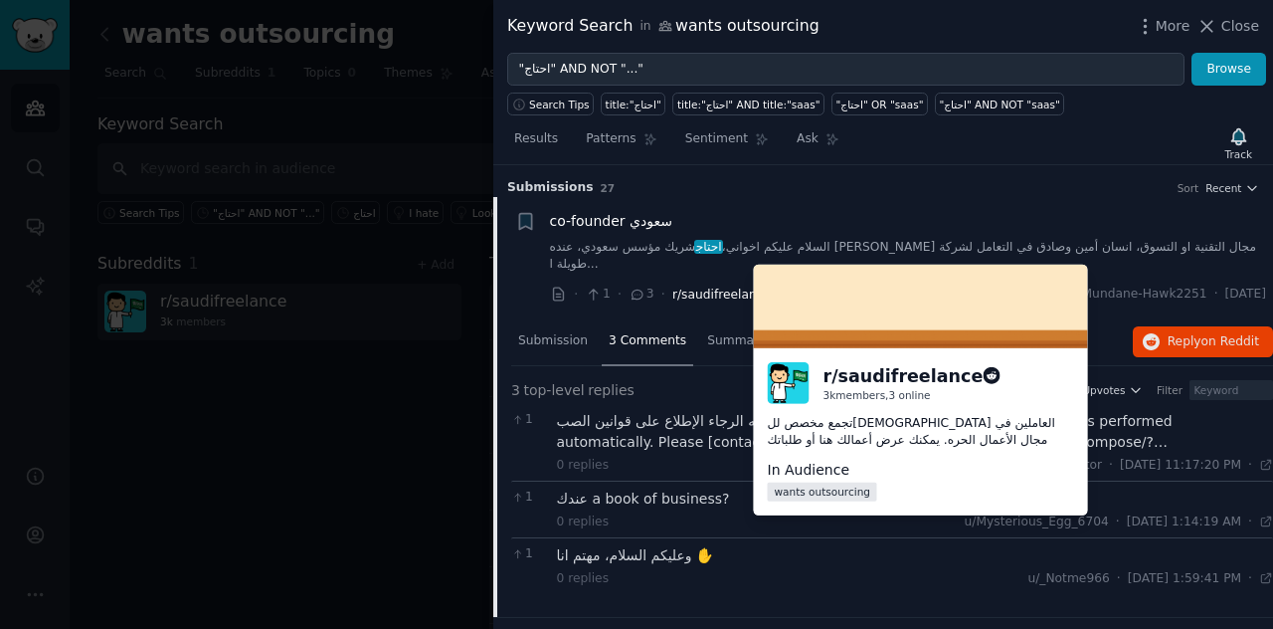
click at [702, 287] on span "r/saudifreelance" at bounding box center [721, 294] width 98 height 14
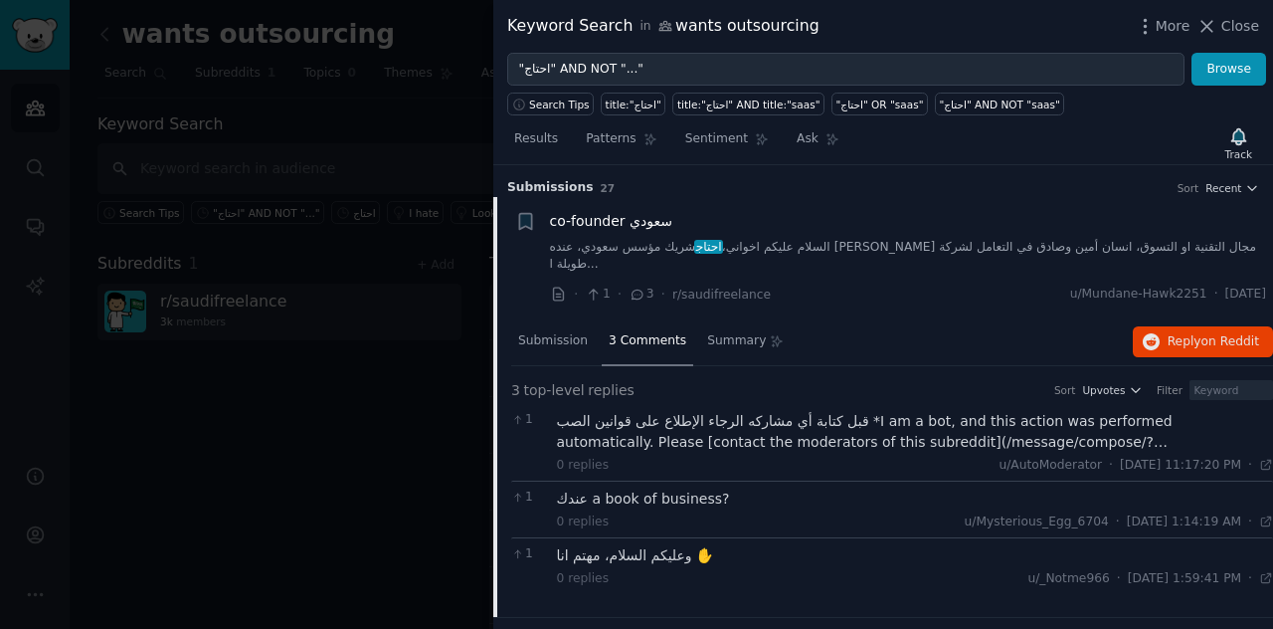
click at [625, 228] on span "co-founder سعودي" at bounding box center [611, 221] width 122 height 21
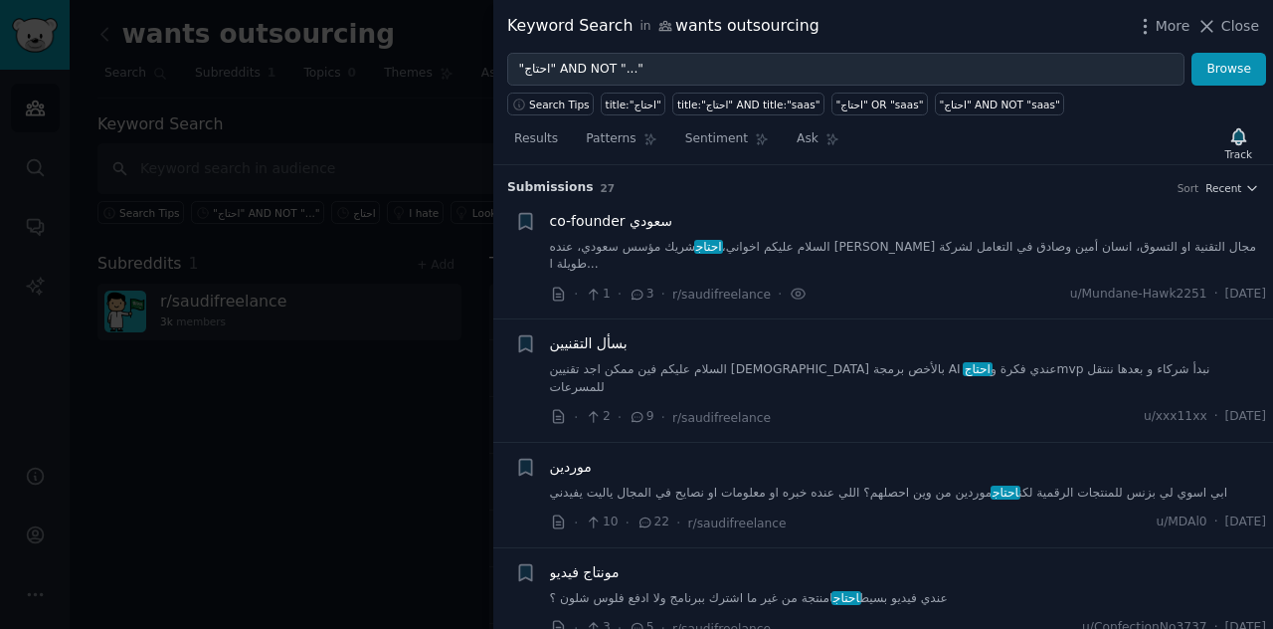
scroll to position [31, 0]
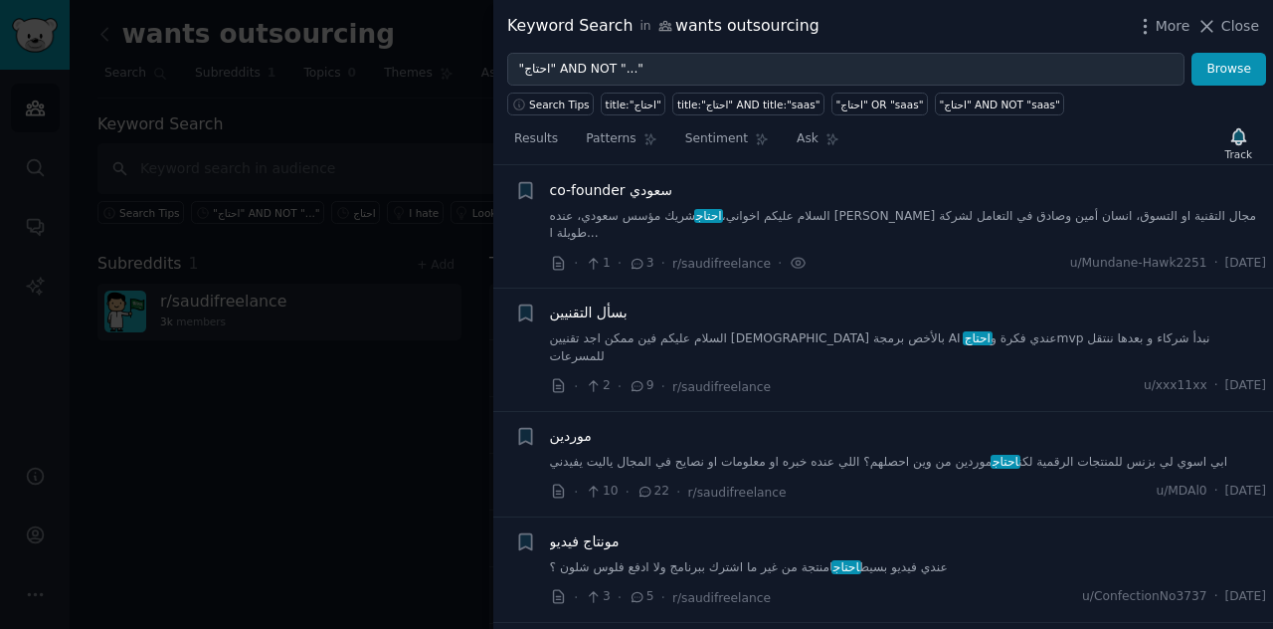
click at [638, 185] on span "co-founder سعودي" at bounding box center [611, 190] width 122 height 21
